Goal: Check status: Check status

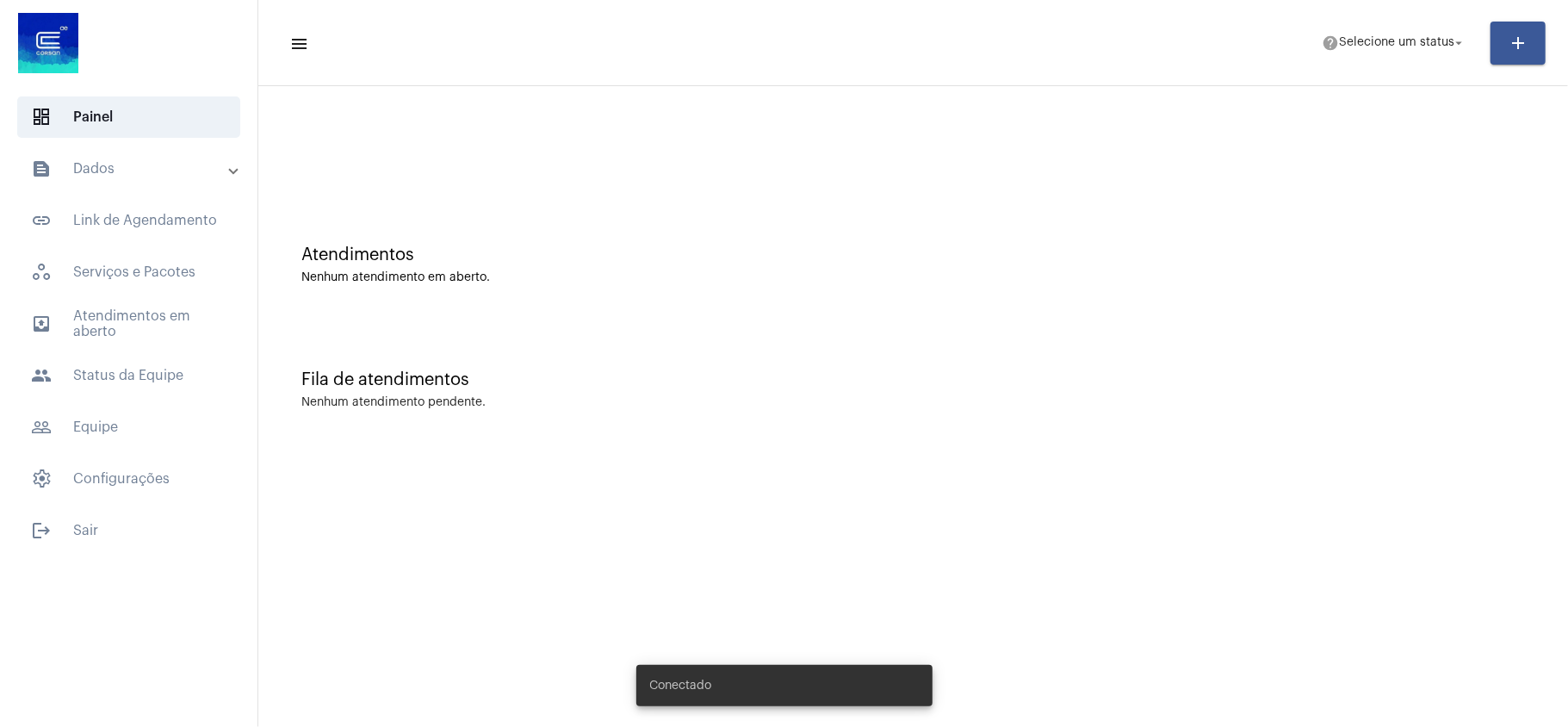
click at [50, 180] on mat-expansion-panel-header "text_snippet_outlined Dados" at bounding box center [134, 169] width 247 height 42
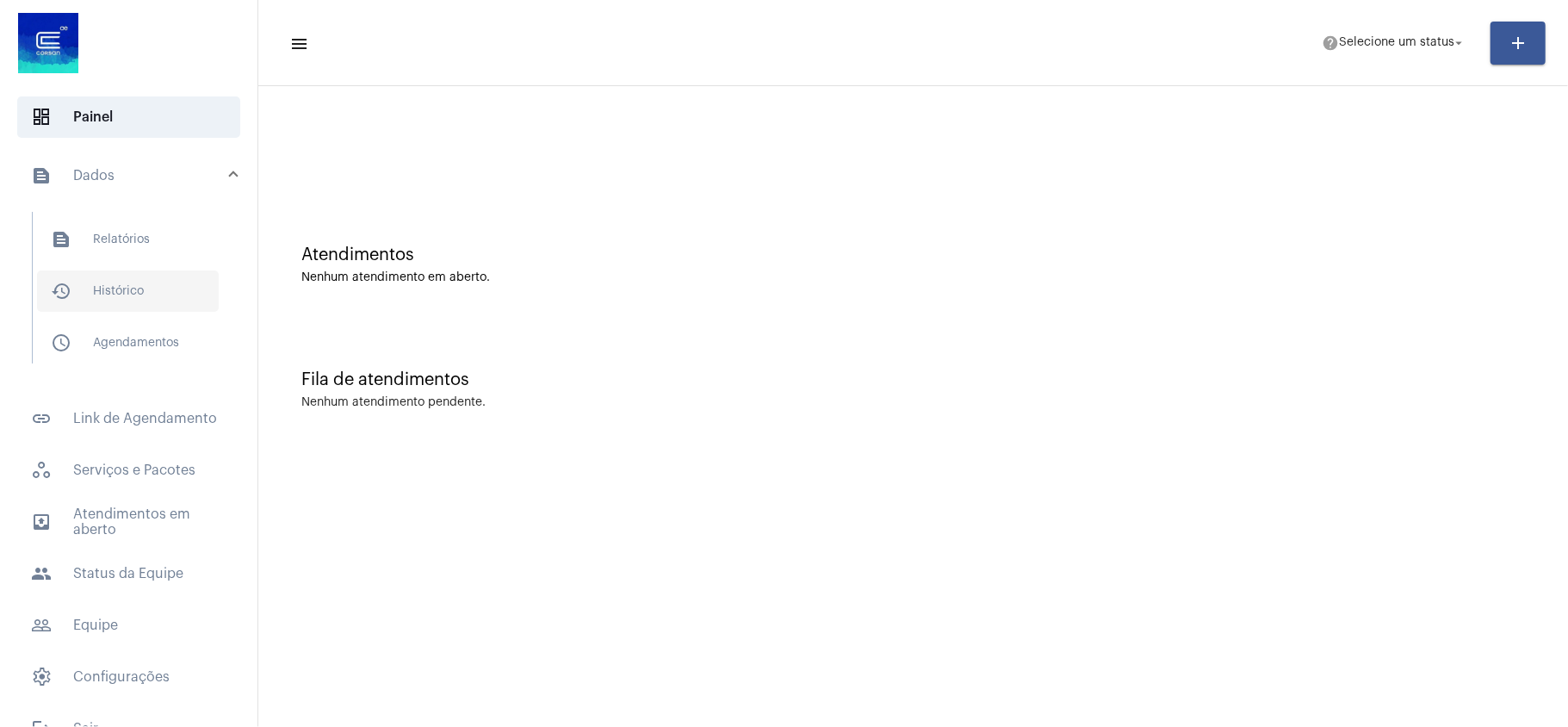
click at [139, 287] on span "history_outlined Histórico" at bounding box center [128, 291] width 182 height 42
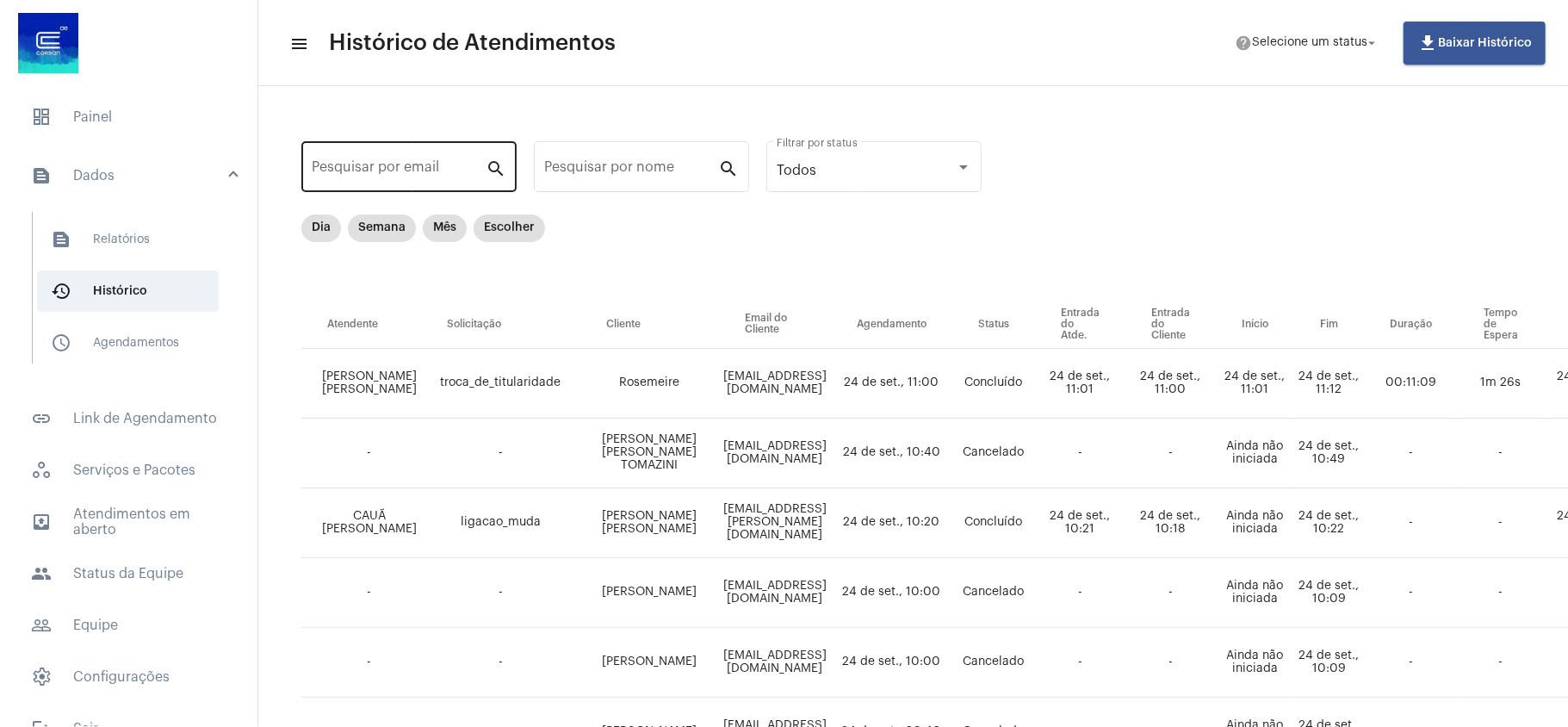
click at [411, 164] on input "Pesquisar por email" at bounding box center [398, 171] width 174 height 16
paste input "28046722049"
type input "28046722049"
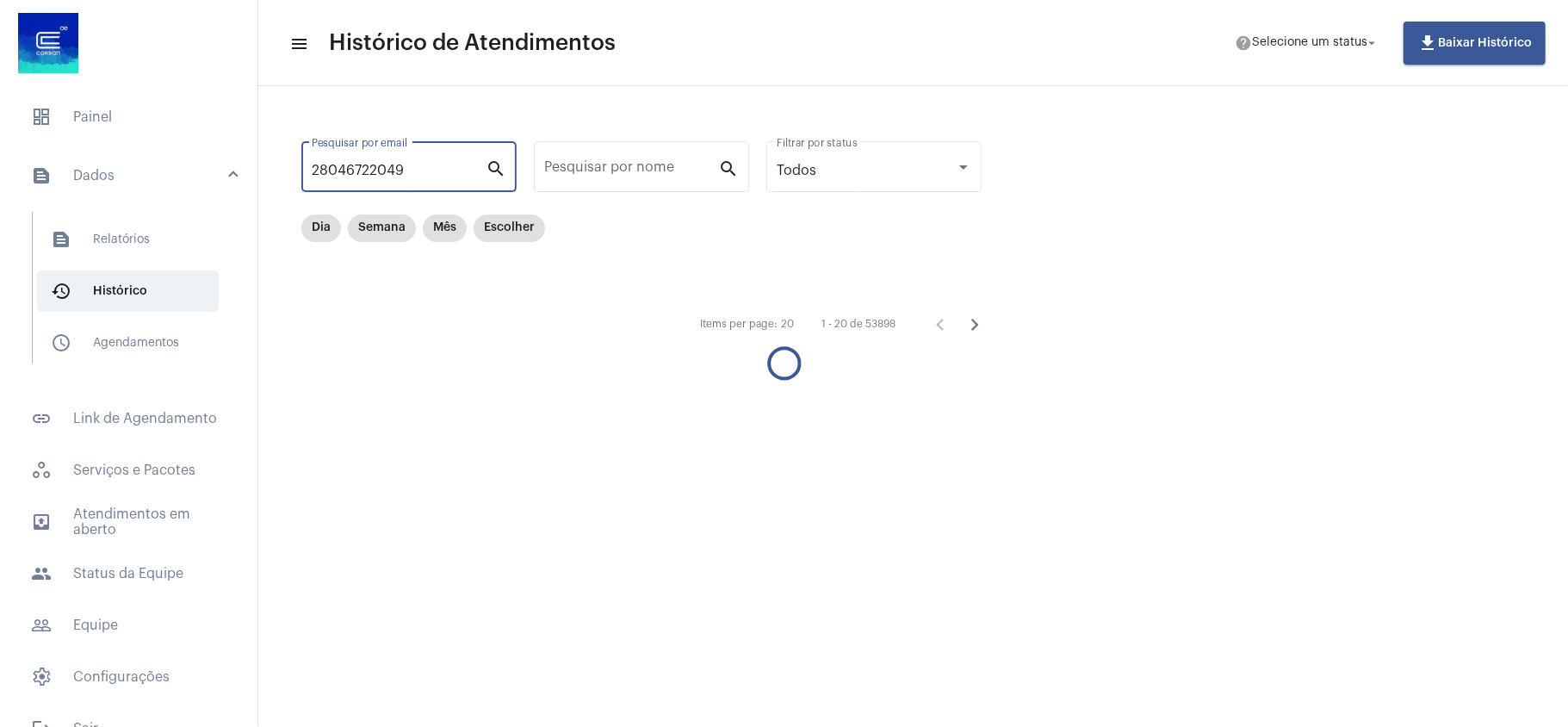
click at [421, 174] on input "28046722049" at bounding box center [398, 171] width 174 height 16
click at [419, 174] on input "28046722049" at bounding box center [398, 171] width 174 height 16
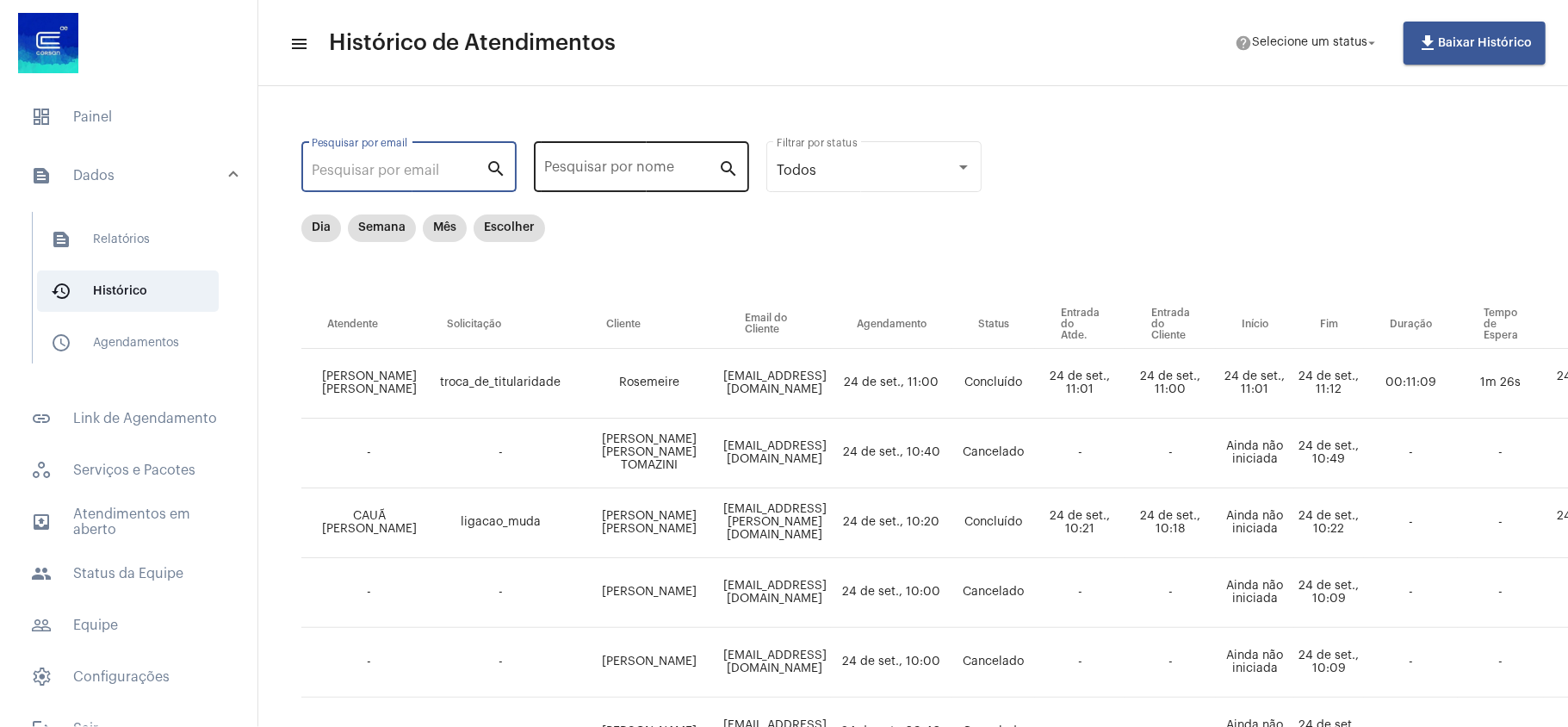
click at [572, 164] on input "Pesquisar por nome" at bounding box center [631, 171] width 174 height 16
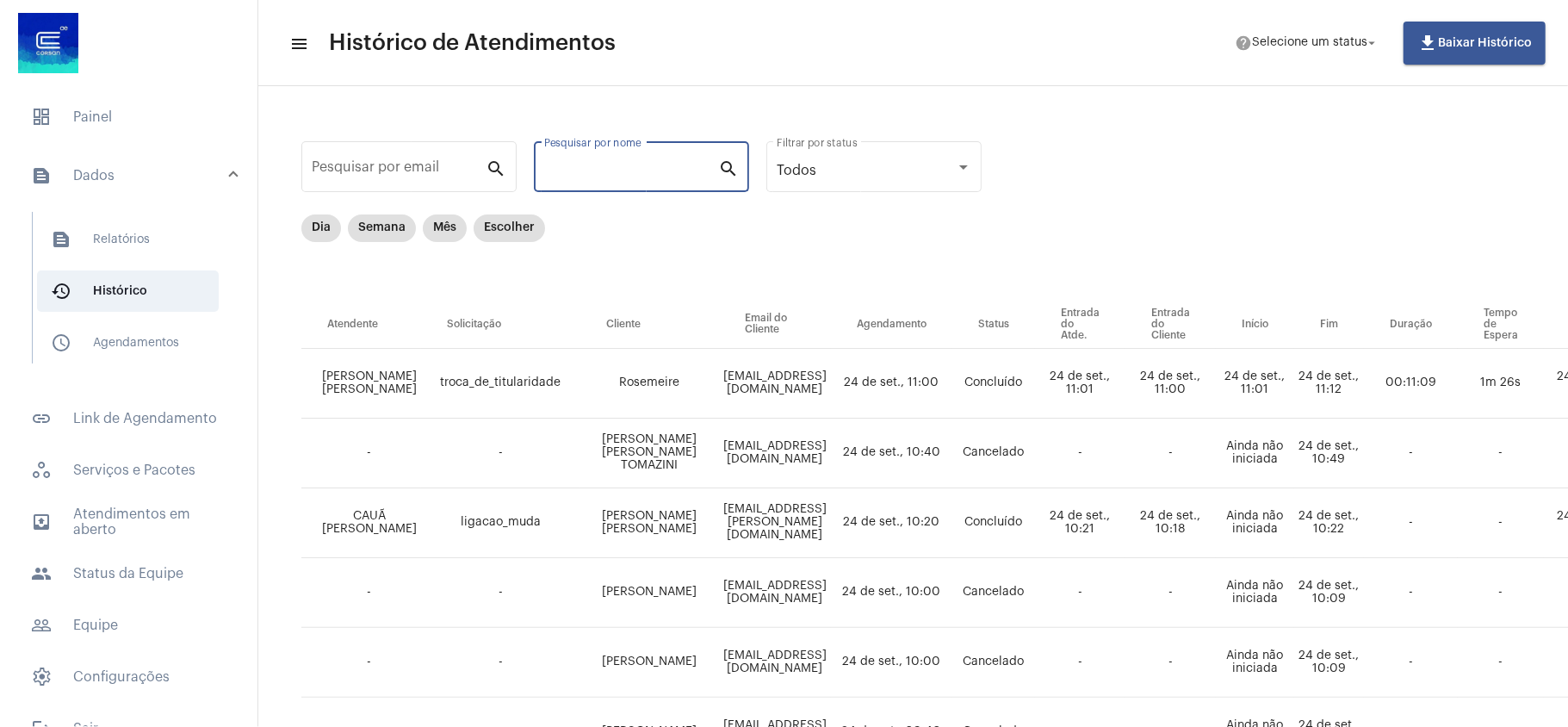
paste input "[PERSON_NAME]"
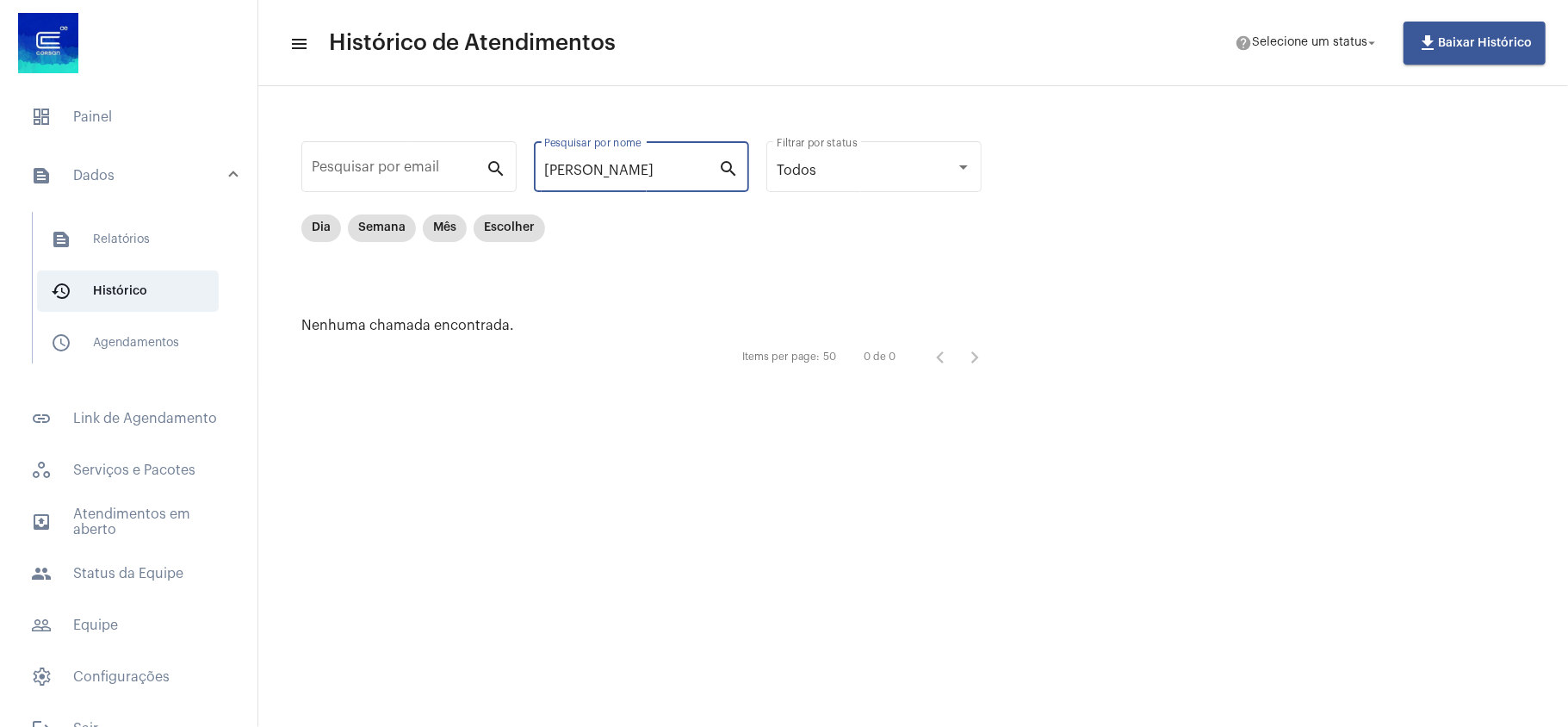
type input "[PERSON_NAME]"
